Goal: Task Accomplishment & Management: Use online tool/utility

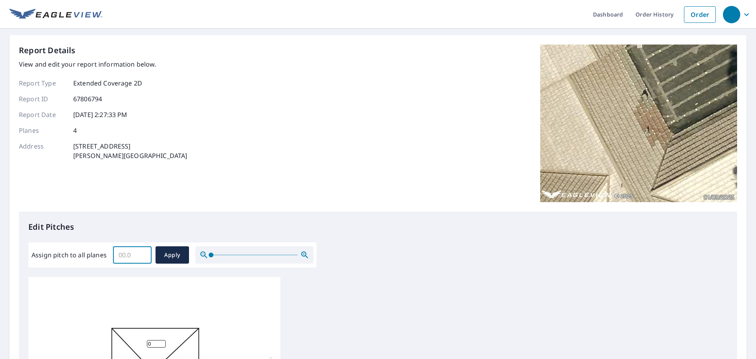
click at [129, 248] on input "Assign pitch to all planes" at bounding box center [132, 255] width 39 height 22
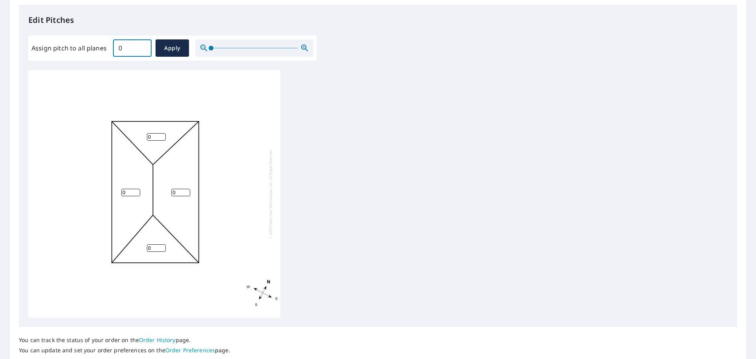
scroll to position [208, 0]
type input "04"
click at [173, 43] on span "Apply" at bounding box center [172, 47] width 21 height 10
type input "04"
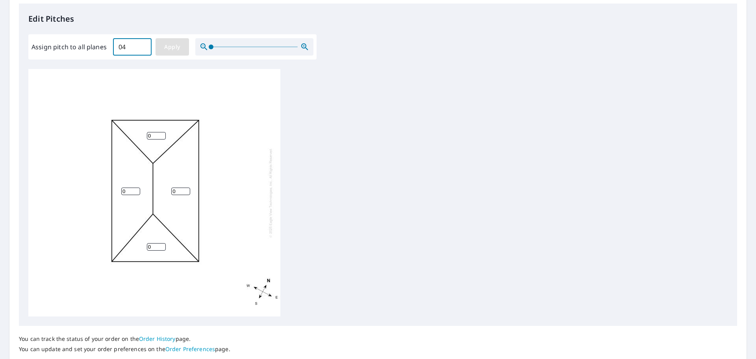
type input "04"
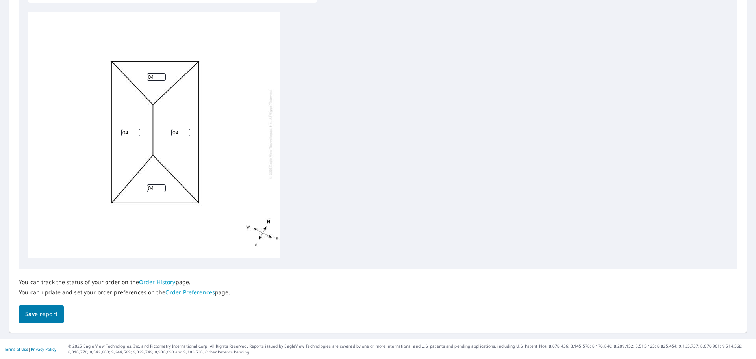
click at [52, 310] on span "Save report" at bounding box center [41, 314] width 32 height 10
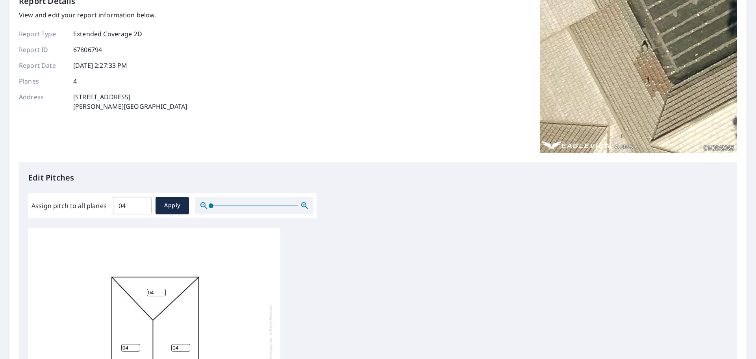
scroll to position [78, 0]
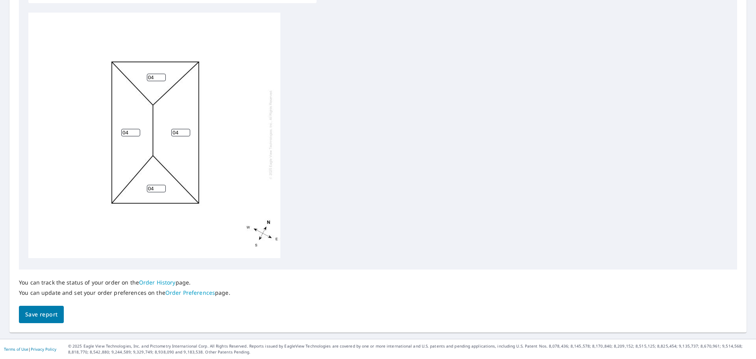
click at [50, 322] on button "Save report" at bounding box center [41, 315] width 45 height 18
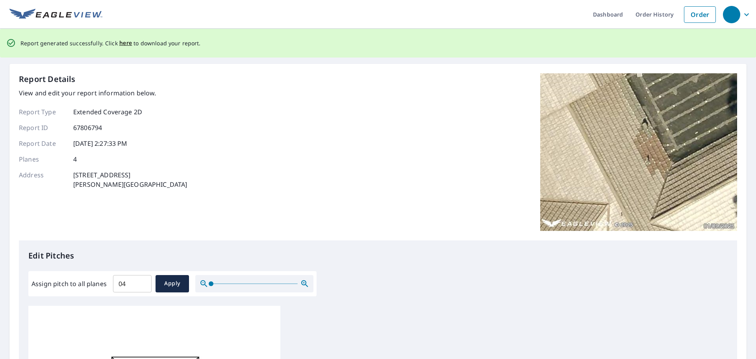
scroll to position [0, 0]
click at [122, 46] on span "here" at bounding box center [125, 43] width 13 height 10
